Goal: Information Seeking & Learning: Learn about a topic

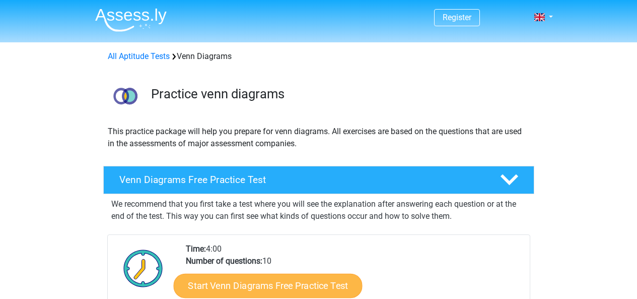
scroll to position [207, 0]
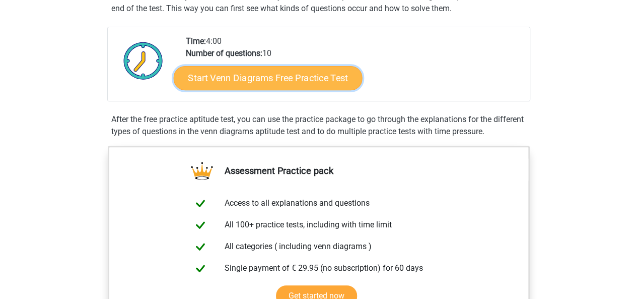
click at [224, 82] on link "Start Venn Diagrams Free Practice Test" at bounding box center [267, 78] width 189 height 24
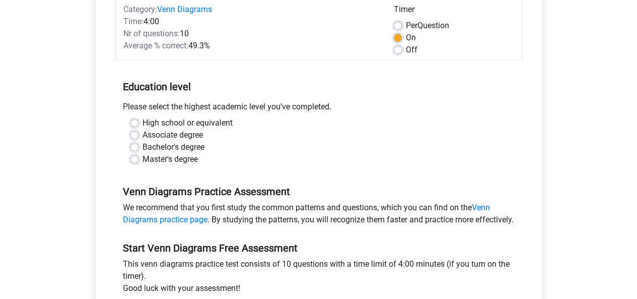
scroll to position [153, 0]
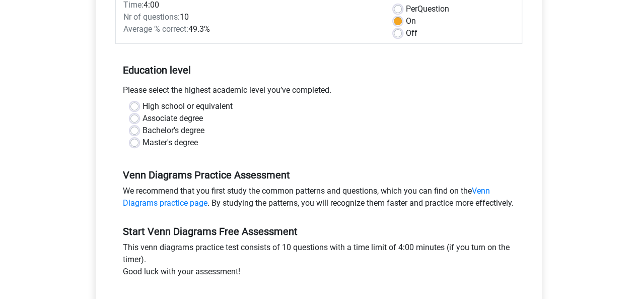
click at [132, 146] on div "Master's degree" at bounding box center [318, 142] width 377 height 12
click at [142, 145] on label "Master's degree" at bounding box center [169, 142] width 55 height 12
click at [134, 145] on input "Master's degree" at bounding box center [134, 141] width 8 height 10
radio input "true"
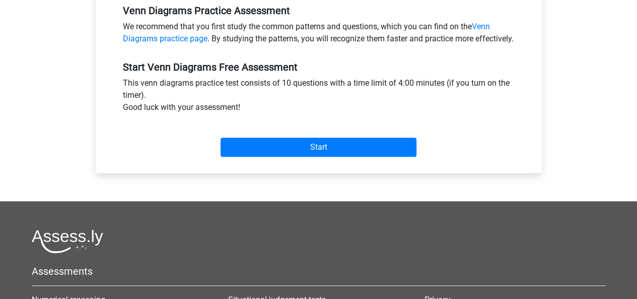
scroll to position [304, 0]
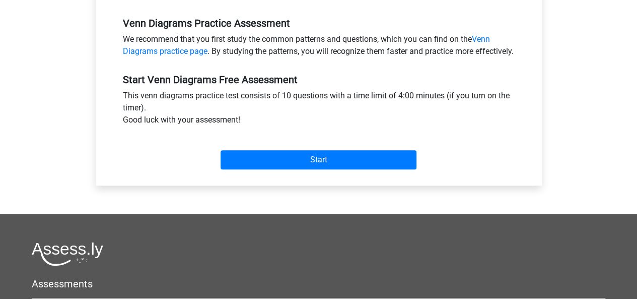
click at [250, 173] on div "Start" at bounding box center [318, 151] width 407 height 43
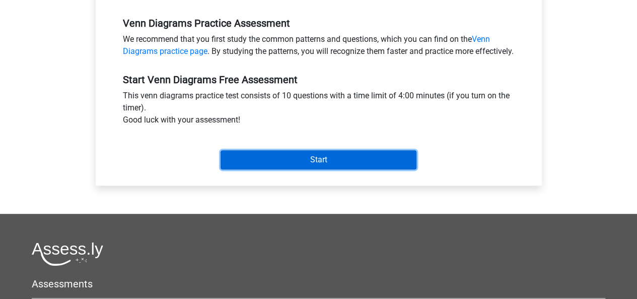
click at [267, 169] on input "Start" at bounding box center [318, 159] width 196 height 19
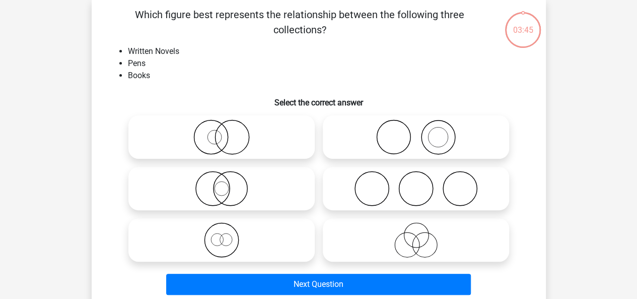
scroll to position [39, 0]
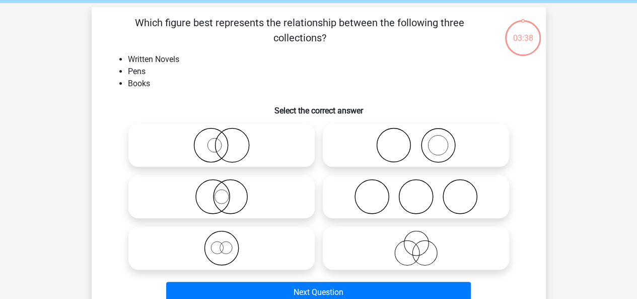
click at [377, 198] on icon at bounding box center [416, 196] width 178 height 35
click at [416, 191] on input "radio" at bounding box center [419, 188] width 7 height 7
radio input "true"
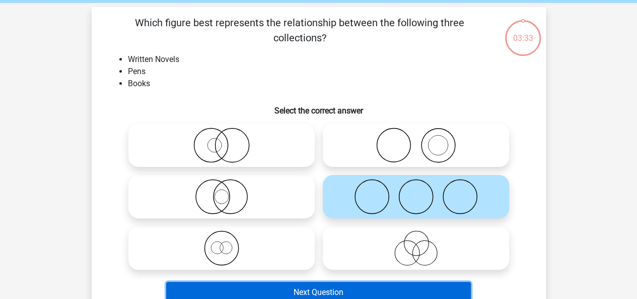
click at [391, 283] on button "Next Question" at bounding box center [318, 291] width 305 height 21
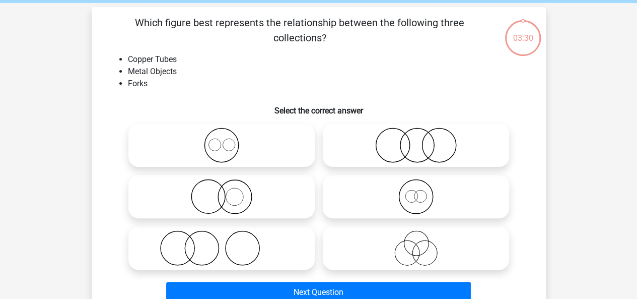
scroll to position [46, 0]
